Goal: Task Accomplishment & Management: Manage account settings

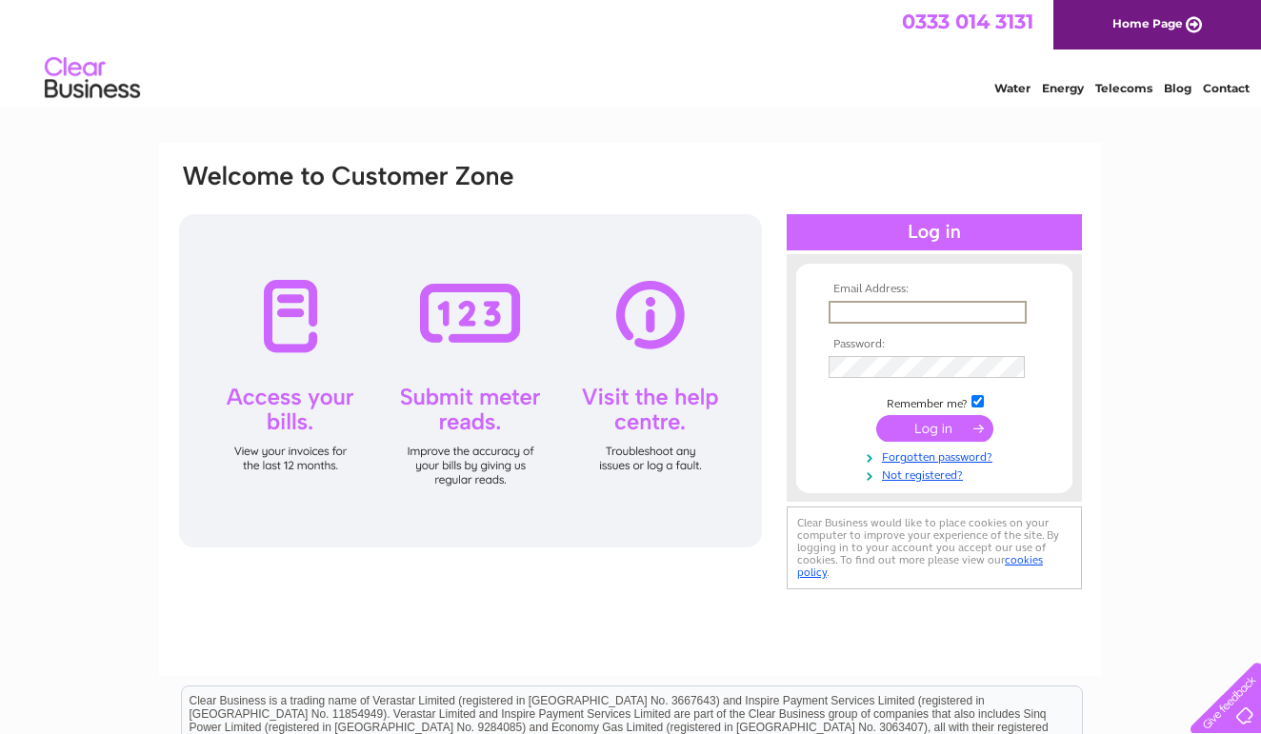
type input "enquiries@moorsinn.co.uk"
click at [934, 427] on input "submit" at bounding box center [934, 426] width 117 height 27
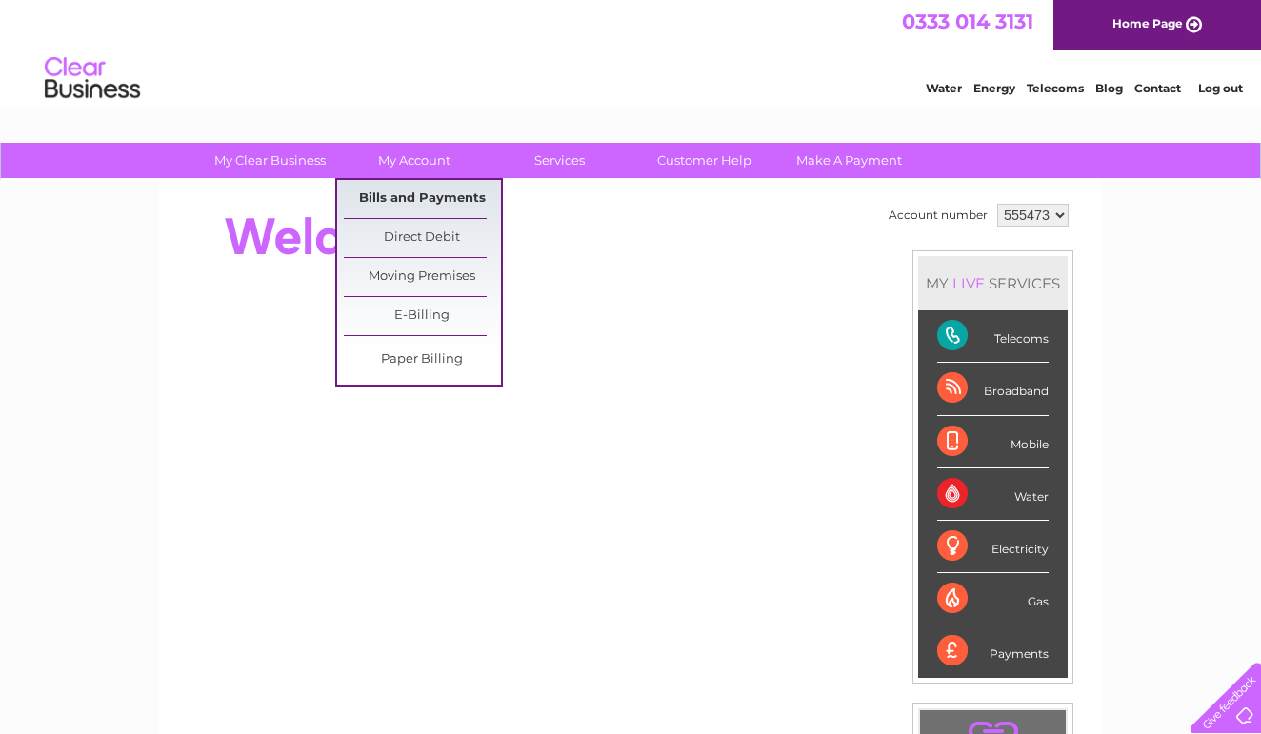
click at [422, 199] on link "Bills and Payments" at bounding box center [422, 199] width 157 height 38
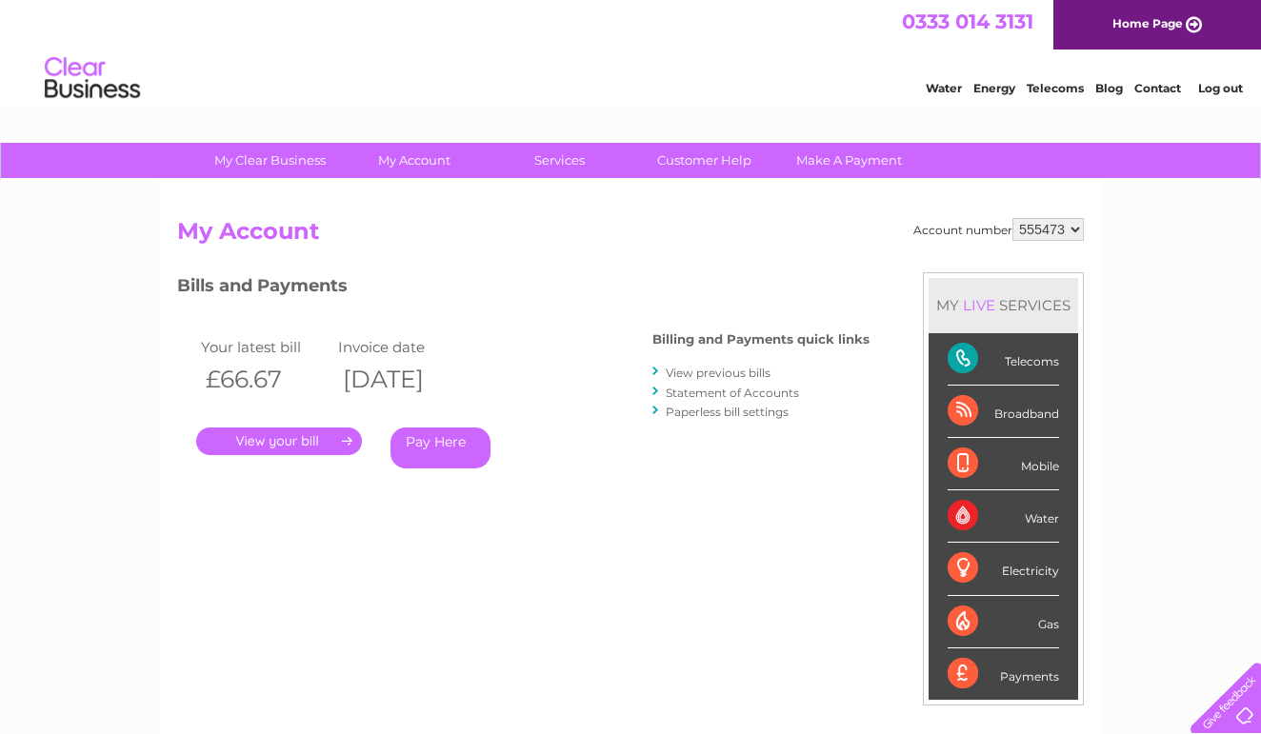
click at [271, 434] on link "." at bounding box center [279, 442] width 166 height 28
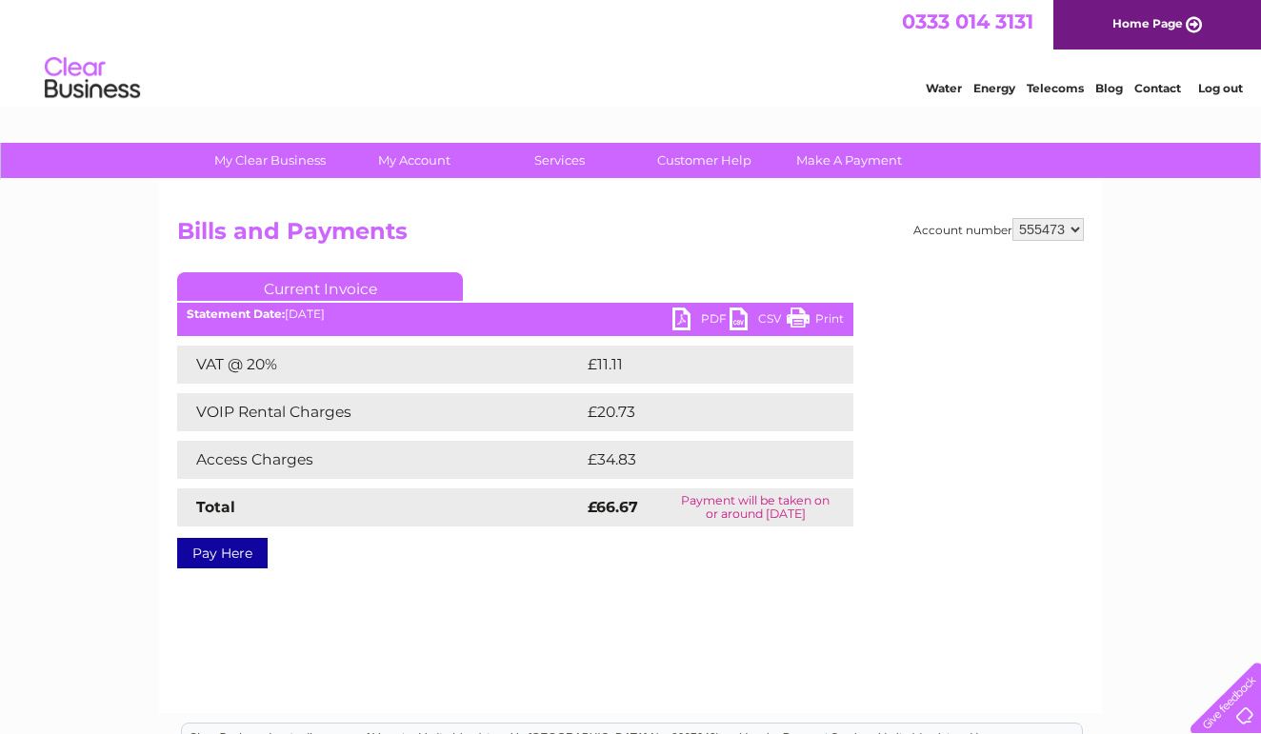
click at [676, 328] on link "PDF" at bounding box center [700, 322] width 57 height 28
